Goal: Transaction & Acquisition: Purchase product/service

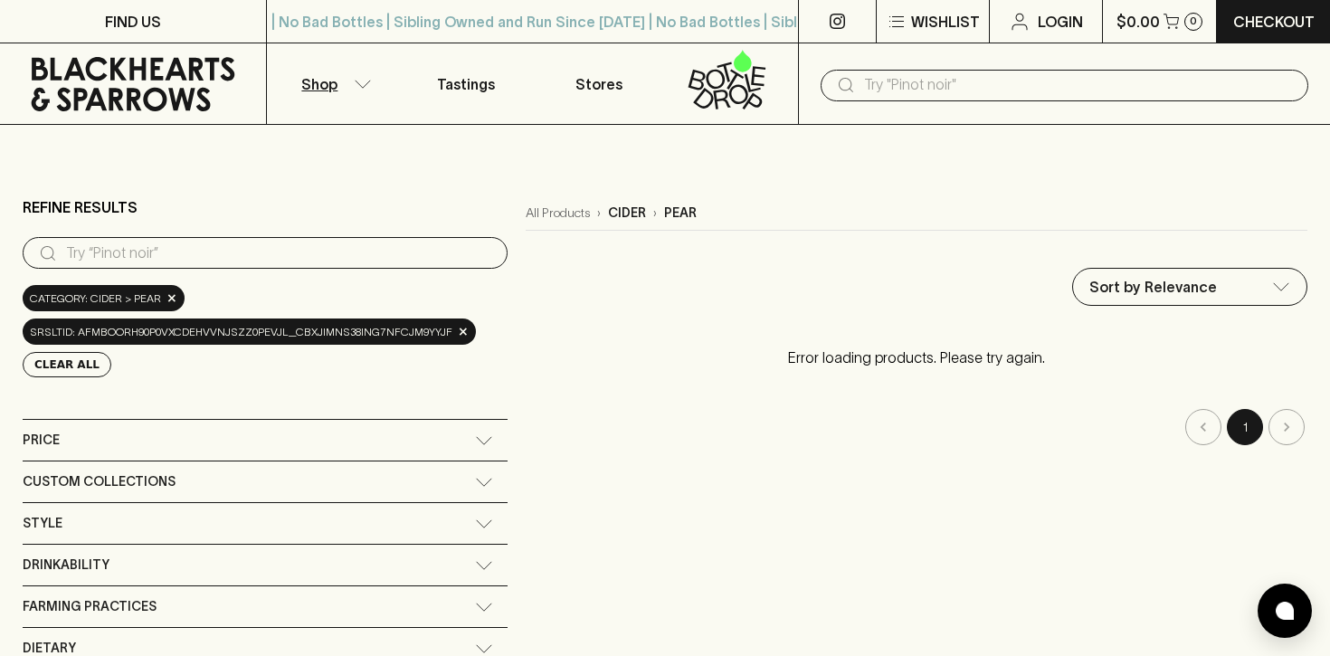
click at [124, 252] on input "search" at bounding box center [279, 253] width 427 height 29
click at [676, 207] on p "pear" at bounding box center [680, 213] width 33 height 19
click at [149, 246] on input "pear liquer" at bounding box center [279, 253] width 427 height 29
type input "pear"
click at [47, 257] on icon at bounding box center [48, 253] width 22 height 22
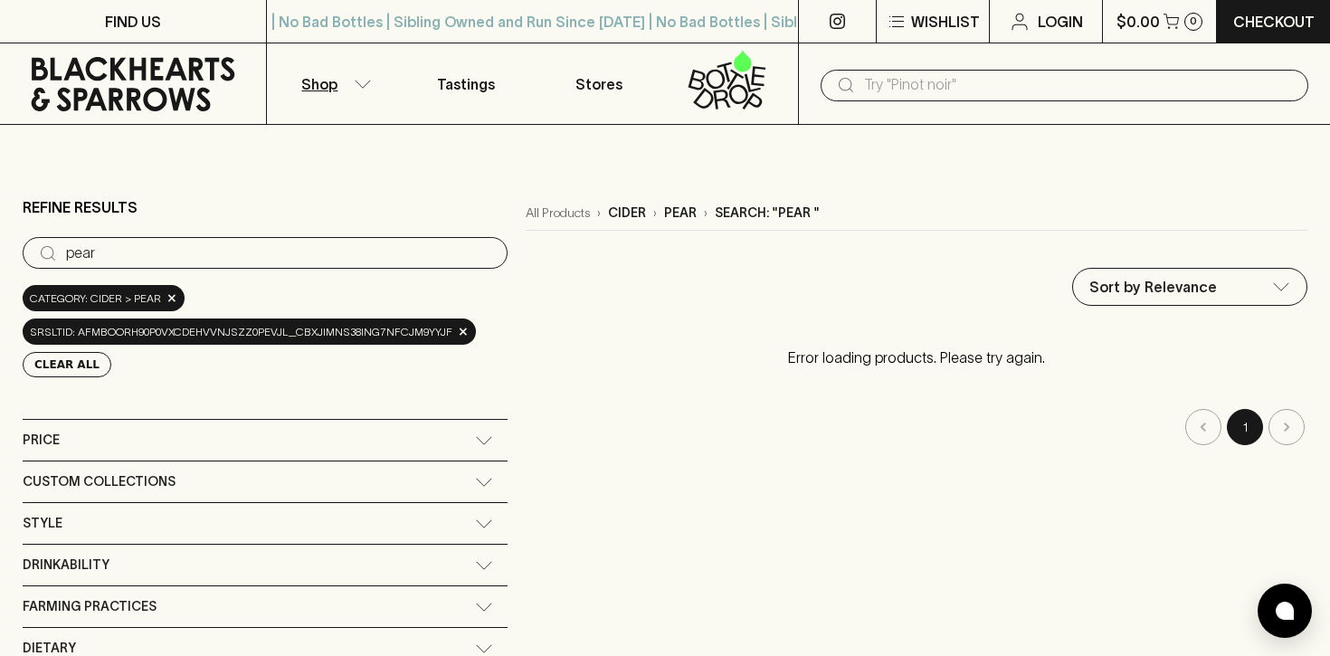
click at [47, 257] on icon at bounding box center [48, 253] width 22 height 22
click at [47, 256] on icon at bounding box center [48, 253] width 22 height 22
click at [901, 81] on input "text" at bounding box center [1079, 85] width 430 height 29
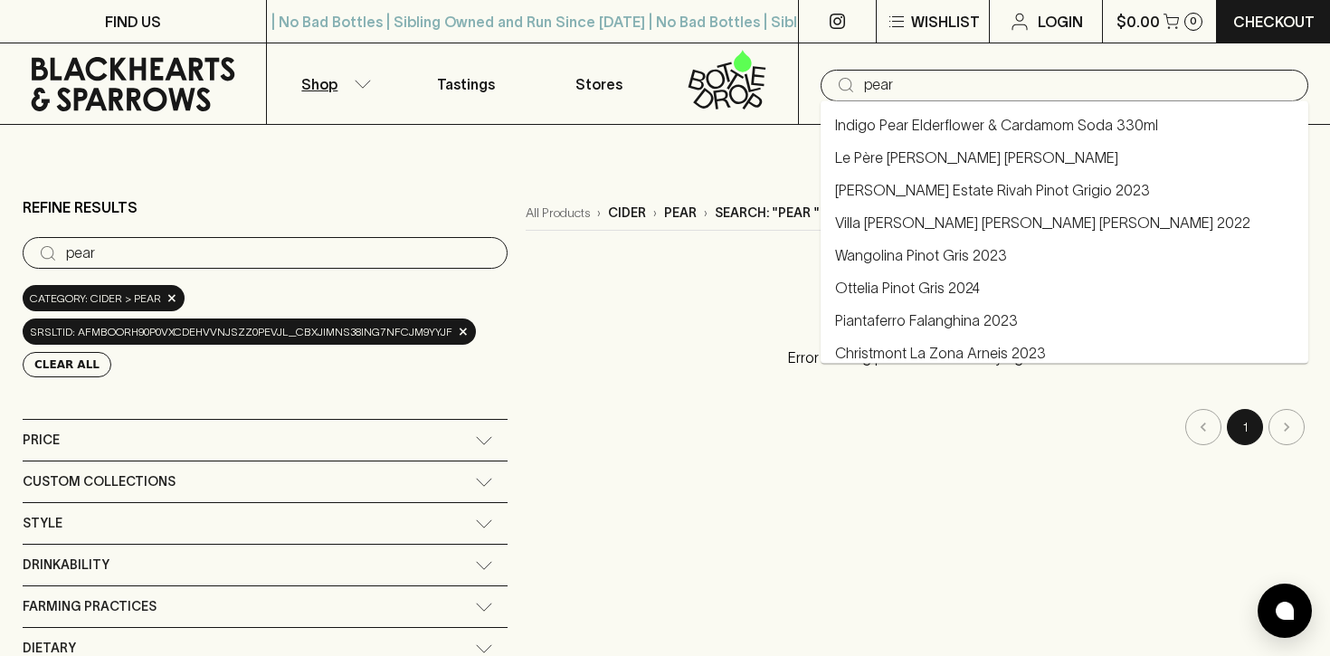
click at [1025, 157] on link "Le Père [PERSON_NAME] [PERSON_NAME]" at bounding box center [976, 158] width 283 height 22
type input "Le Père [PERSON_NAME] [PERSON_NAME]"
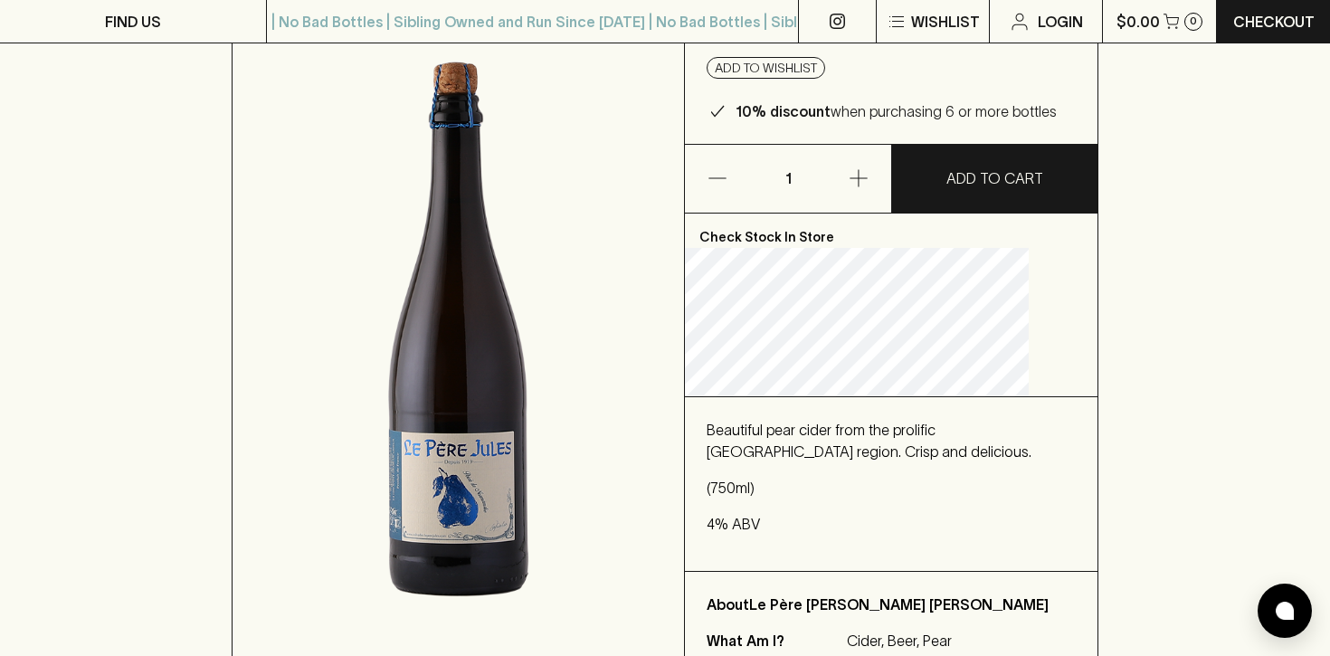
scroll to position [241, 0]
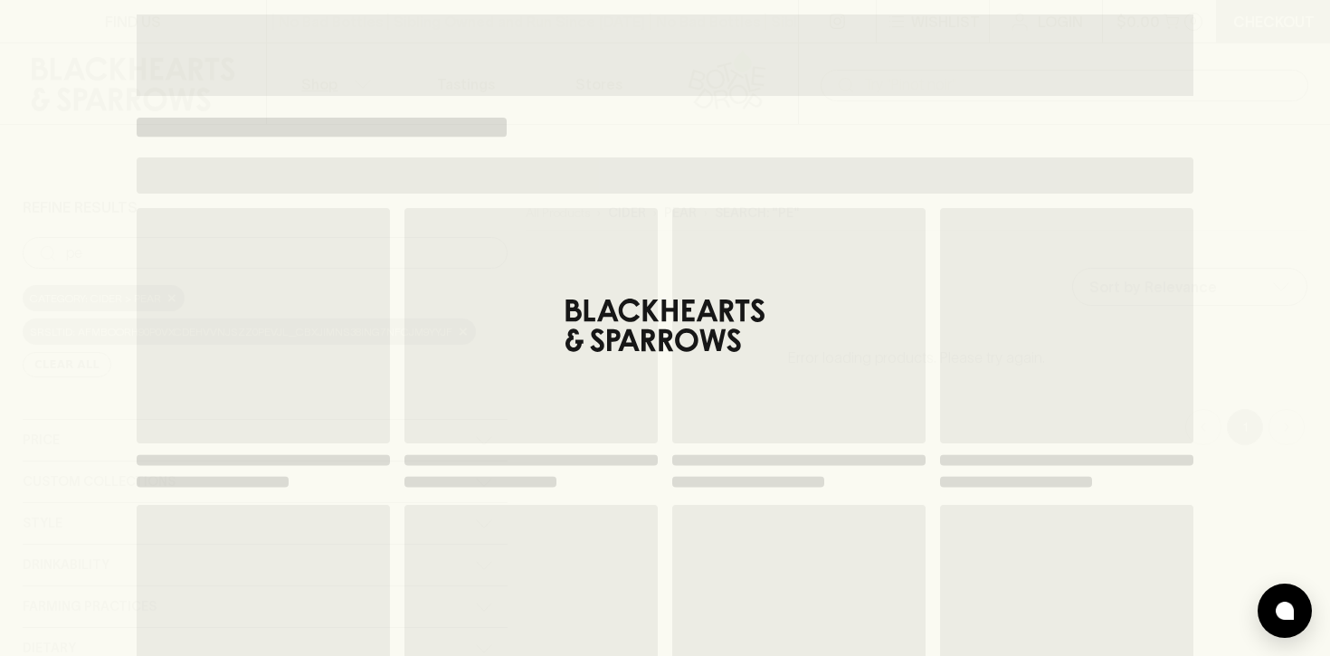
type input "p"
